Goal: Information Seeking & Learning: Learn about a topic

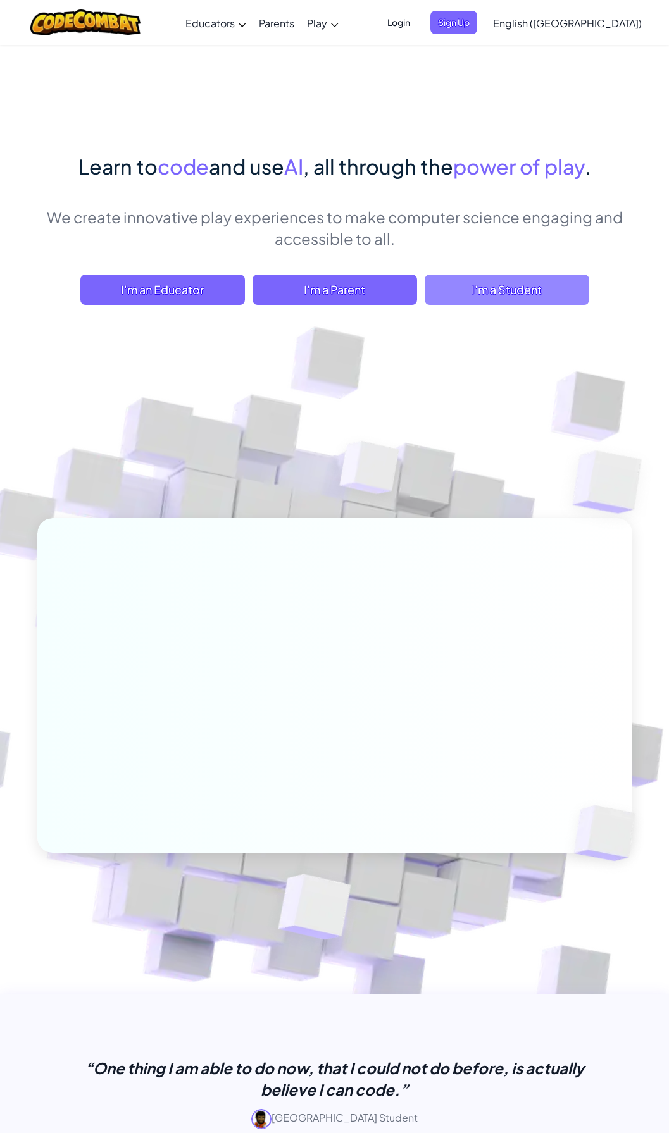
click at [517, 282] on span "I'm a Student" at bounding box center [507, 290] width 165 height 30
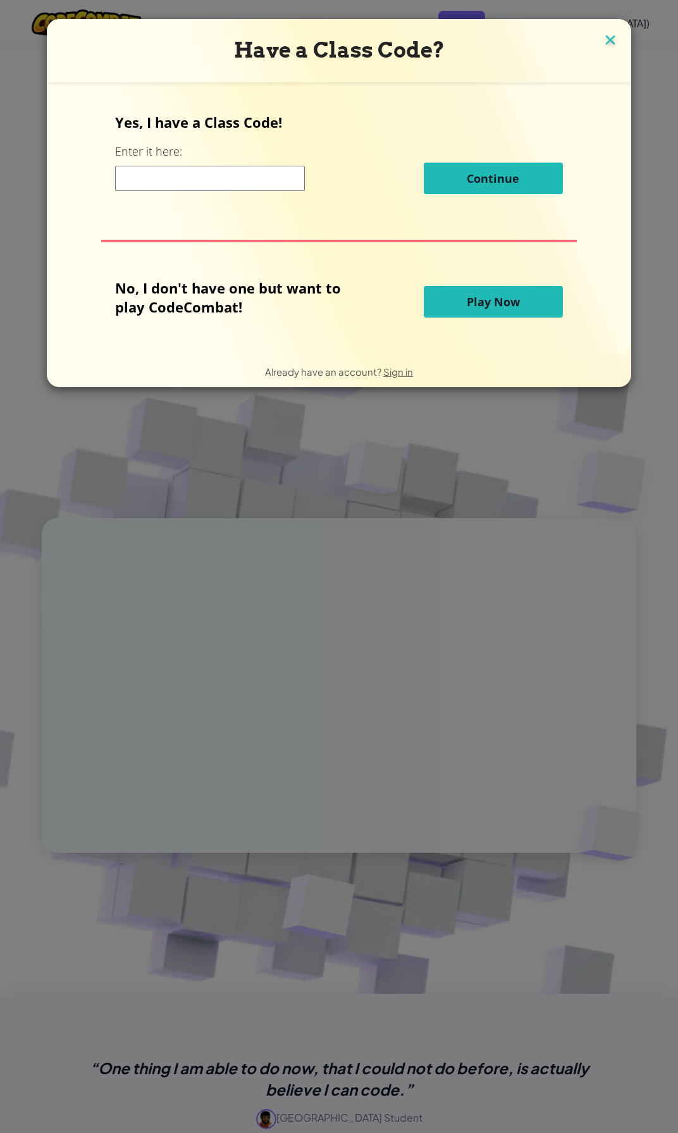
click at [604, 40] on img at bounding box center [610, 41] width 16 height 19
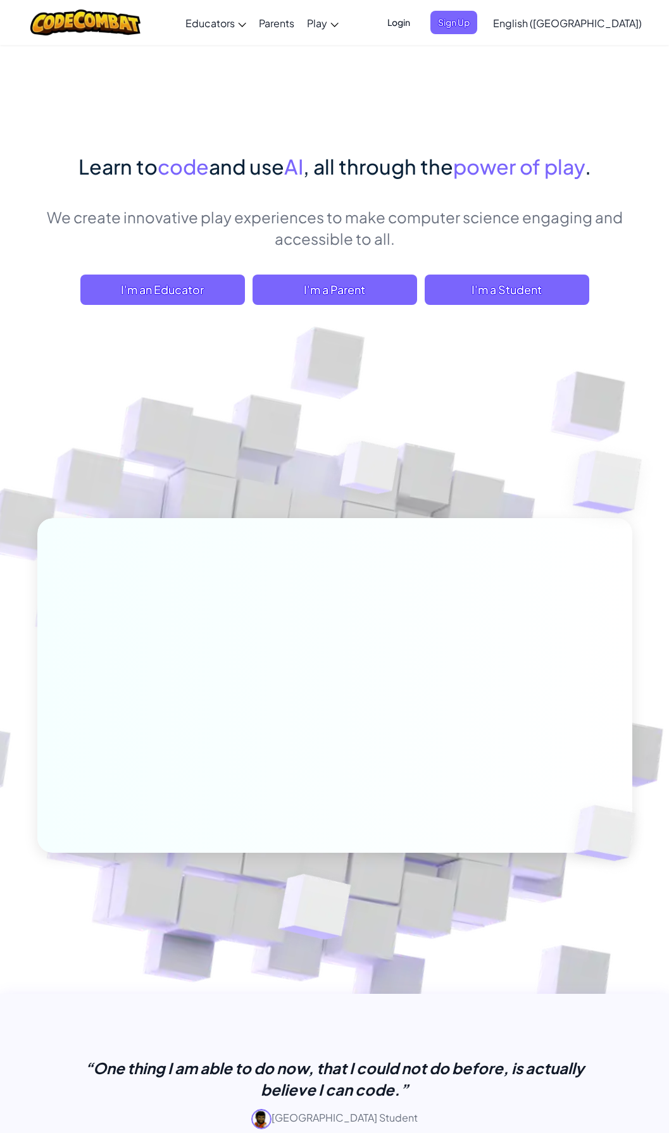
click at [588, 26] on span "English ([GEOGRAPHIC_DATA])" at bounding box center [567, 22] width 149 height 13
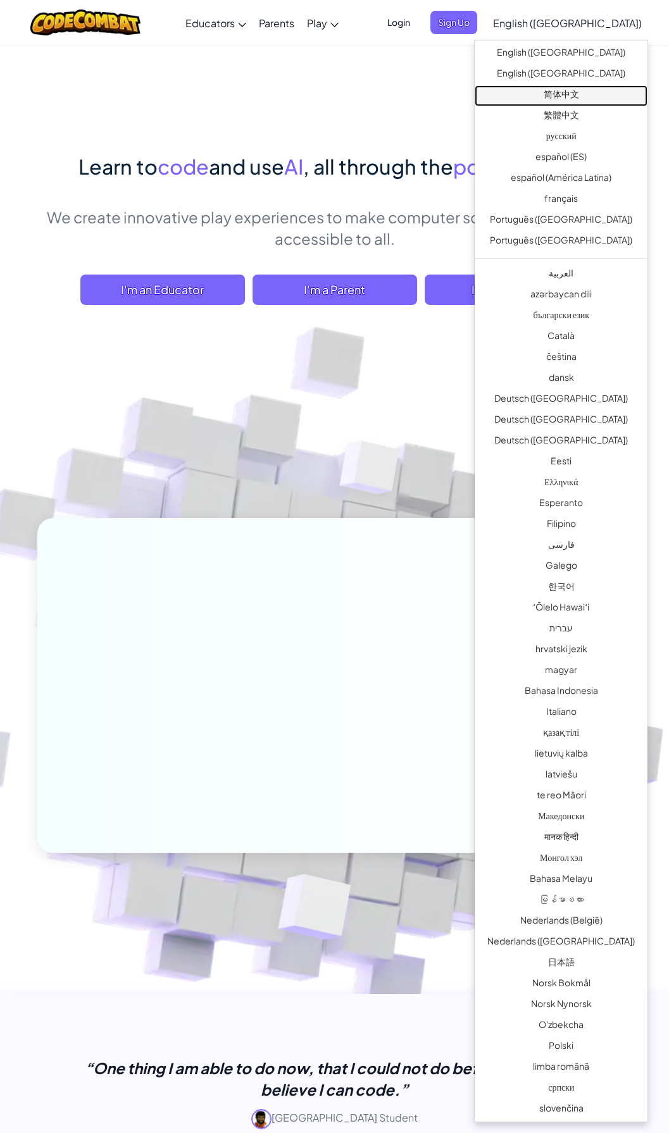
click at [568, 92] on link "简体中文" at bounding box center [561, 95] width 173 height 21
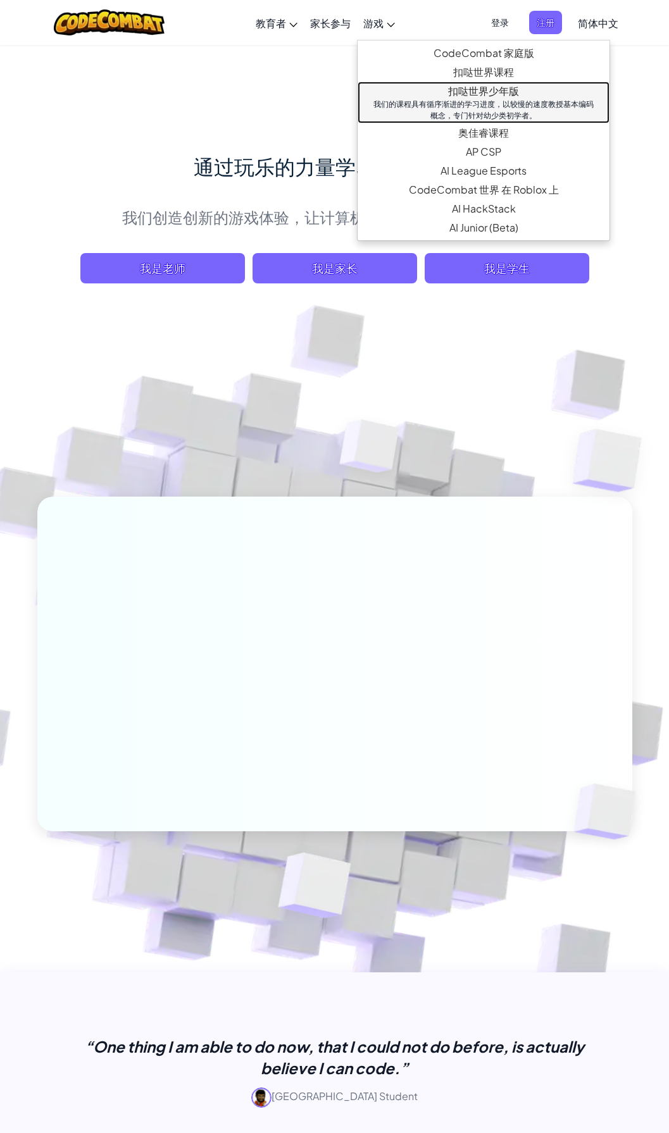
click at [492, 102] on div "我们的课程具有循序渐进的学习进度，以较慢的速度教授基本编码概念，专门针对幼少类初学者。" at bounding box center [483, 110] width 227 height 23
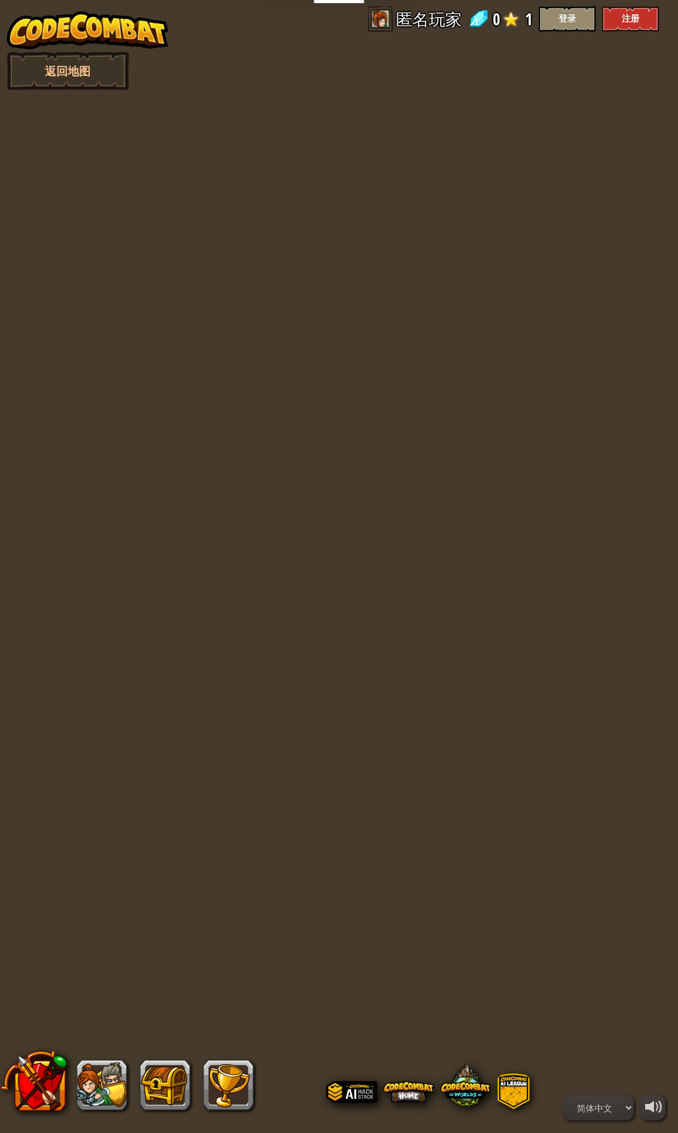
select select "zh-HANS"
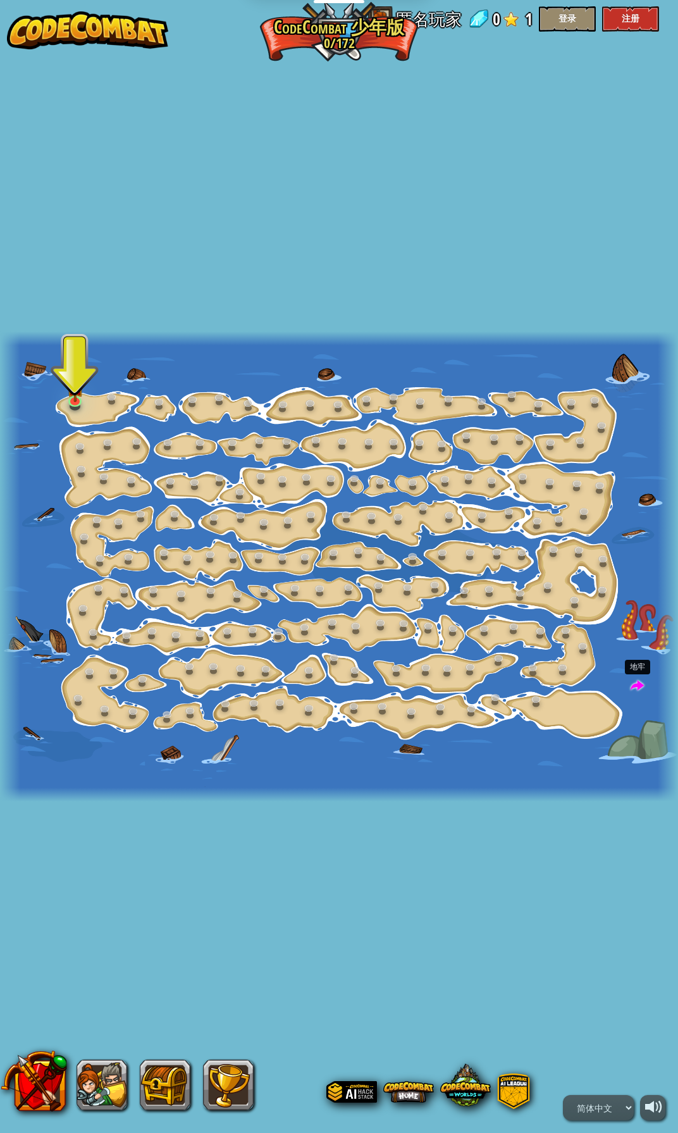
click at [639, 687] on span at bounding box center [637, 686] width 13 height 13
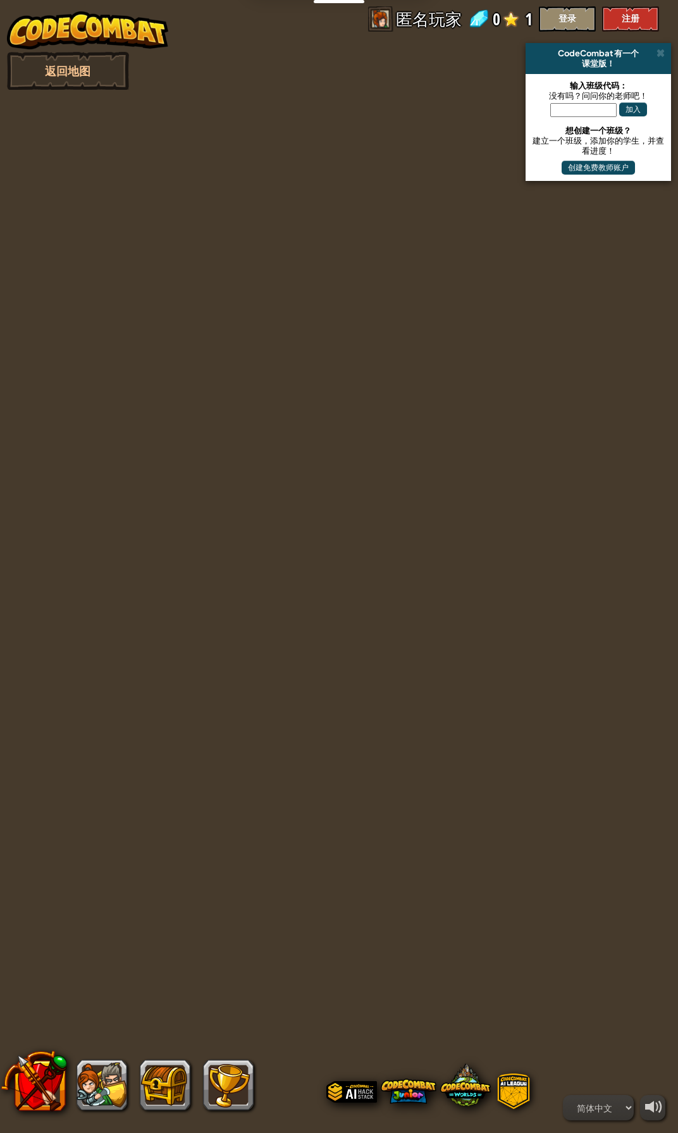
select select "zh-HANS"
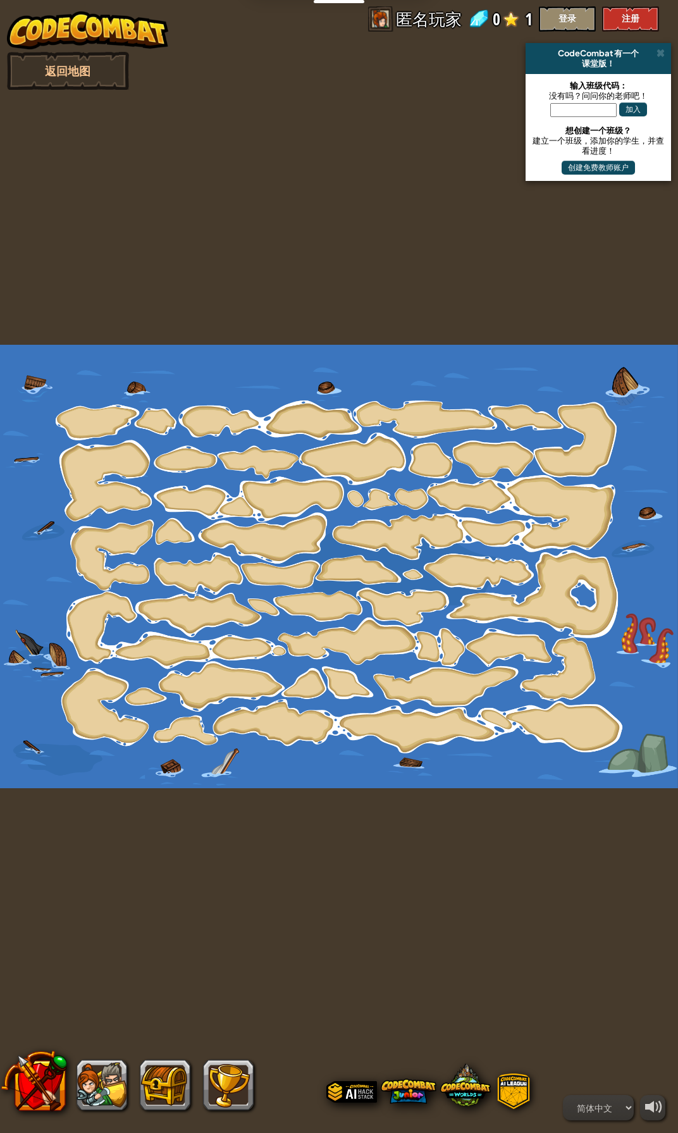
select select "zh-HANS"
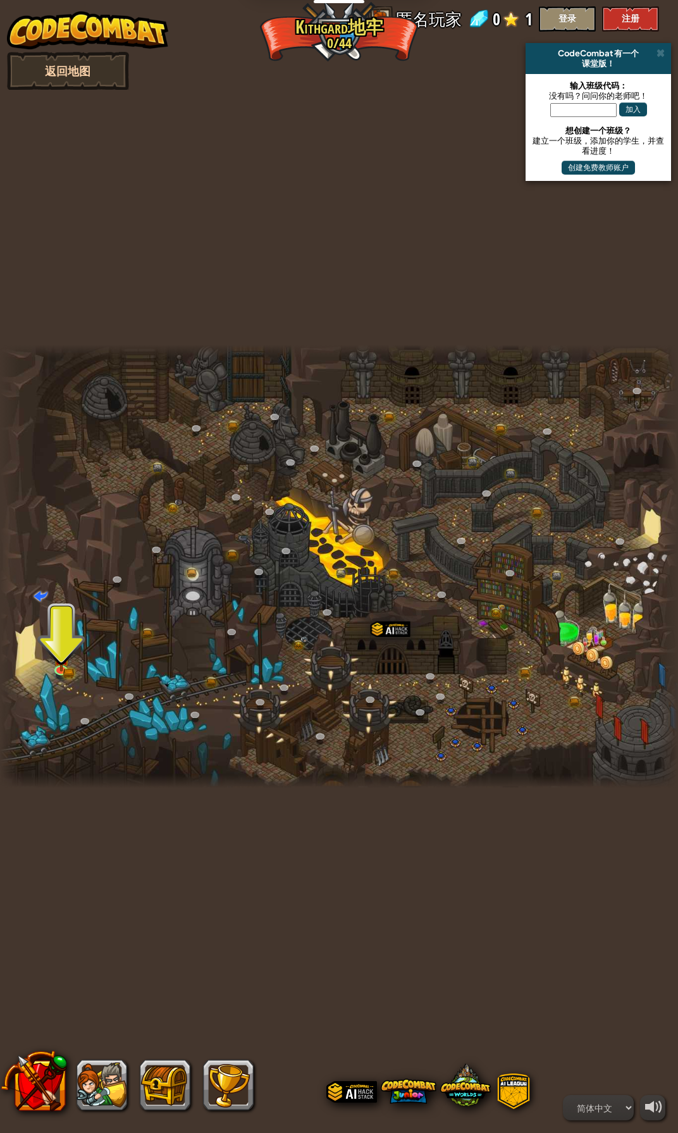
click at [76, 80] on link "返回地图" at bounding box center [68, 71] width 122 height 38
select select "zh-HANS"
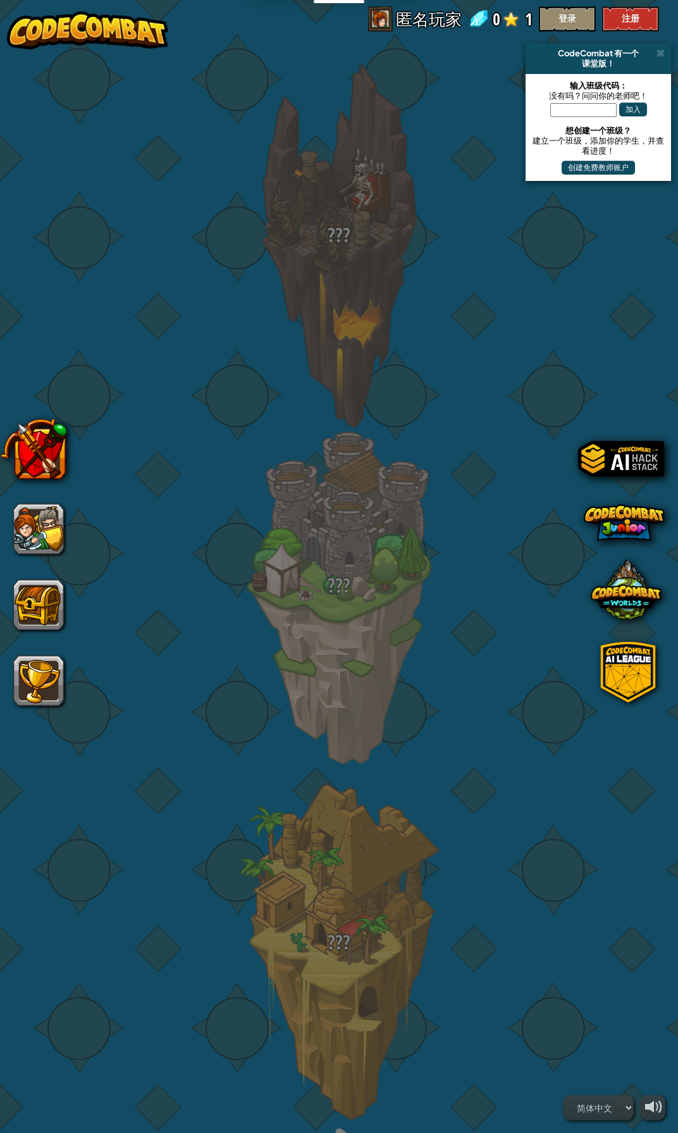
select select "zh-HANS"
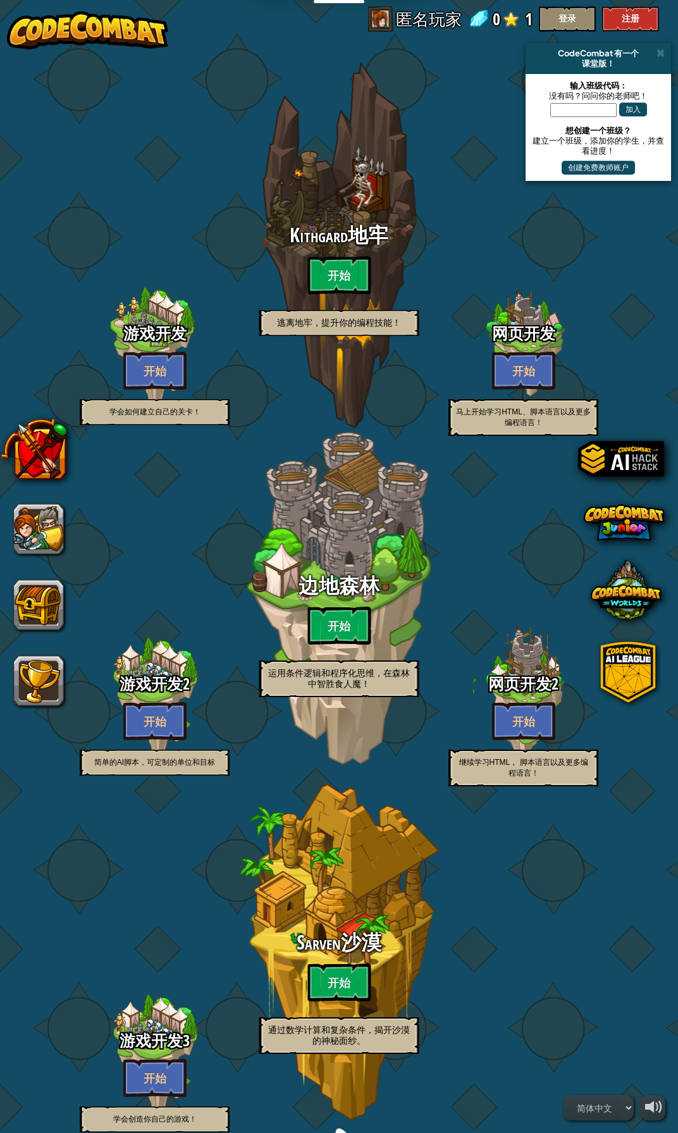
select select "zh-HANS"
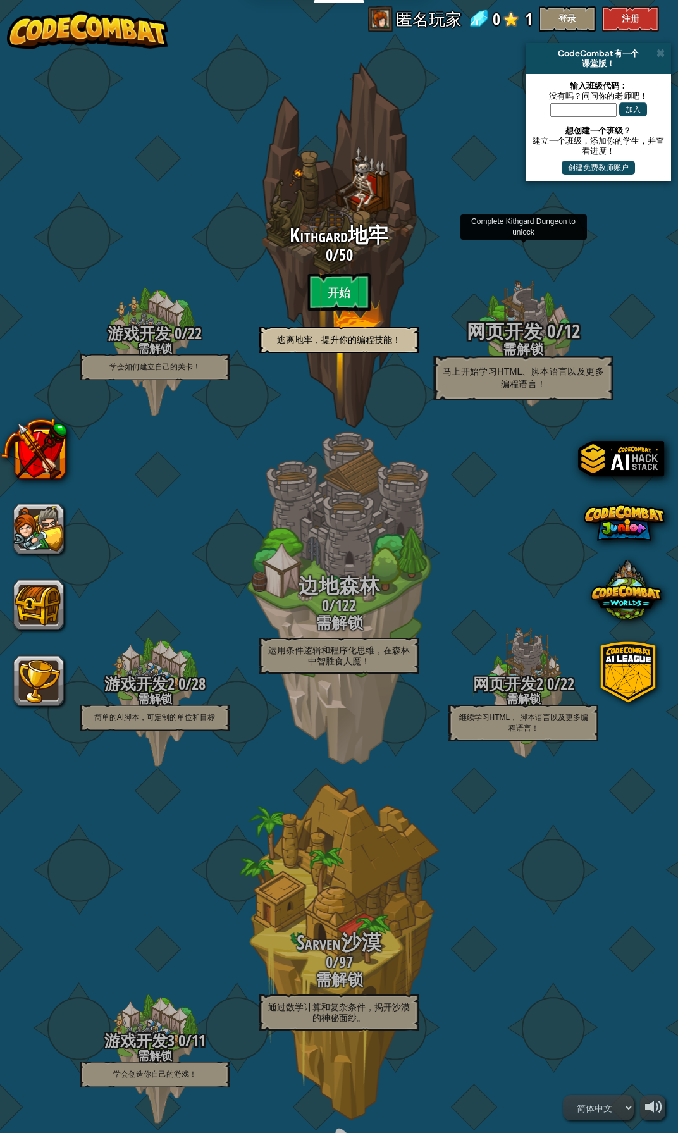
click at [522, 323] on span "网页开发" at bounding box center [505, 331] width 76 height 26
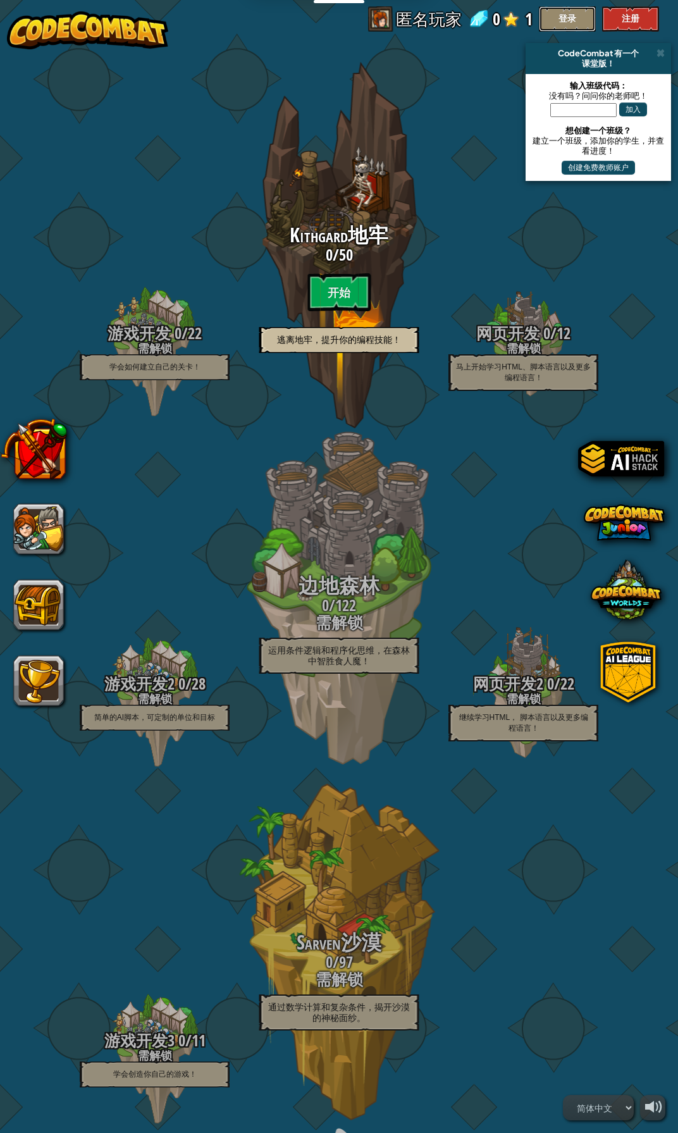
click at [556, 23] on button "登录" at bounding box center [567, 18] width 57 height 25
